Goal: Information Seeking & Learning: Learn about a topic

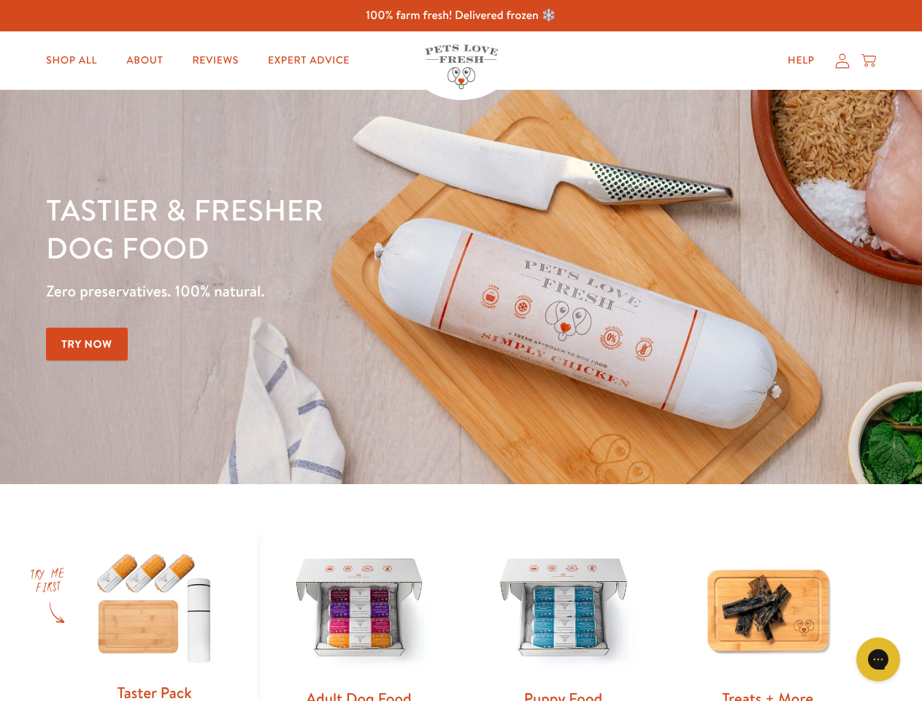
click at [461, 350] on div "Tastier & fresher dog food Zero preservatives. 100% natural. Try Now" at bounding box center [322, 287] width 553 height 193
click at [878, 659] on icon "Gorgias live chat" at bounding box center [878, 659] width 14 height 14
